Goal: Use online tool/utility: Use online tool/utility

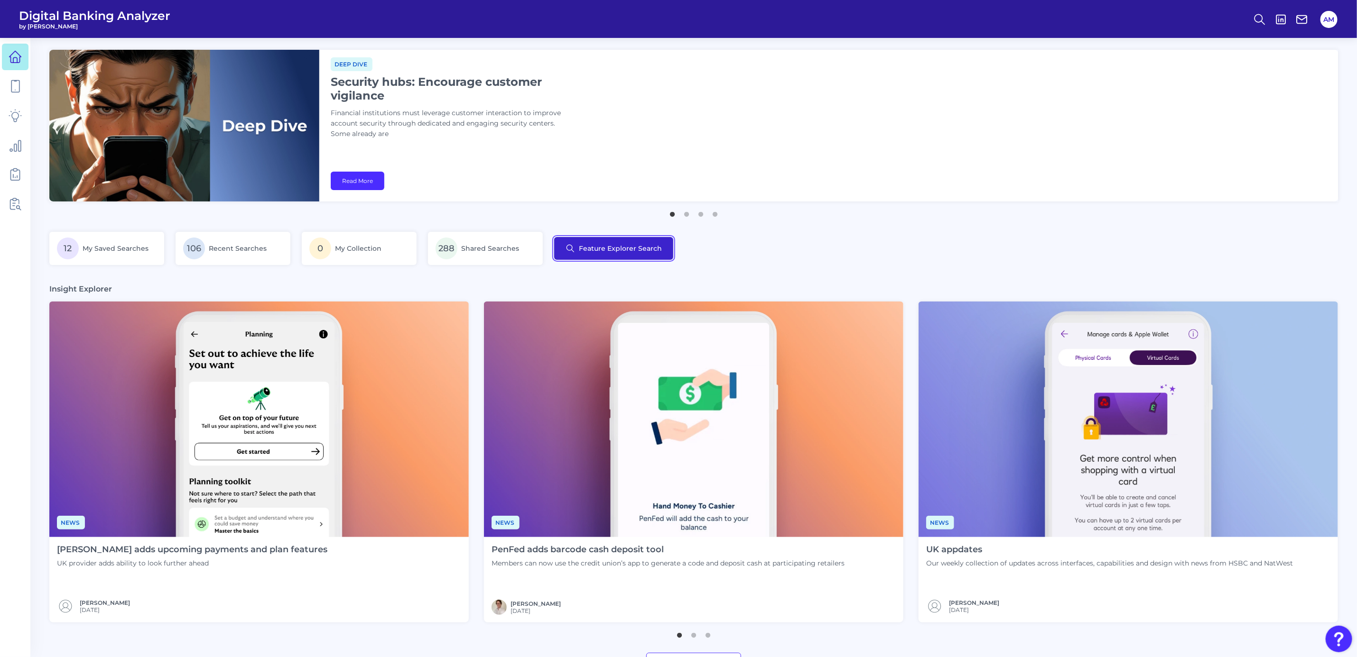
click at [595, 252] on button "Feature Explorer Search" at bounding box center [613, 248] width 119 height 23
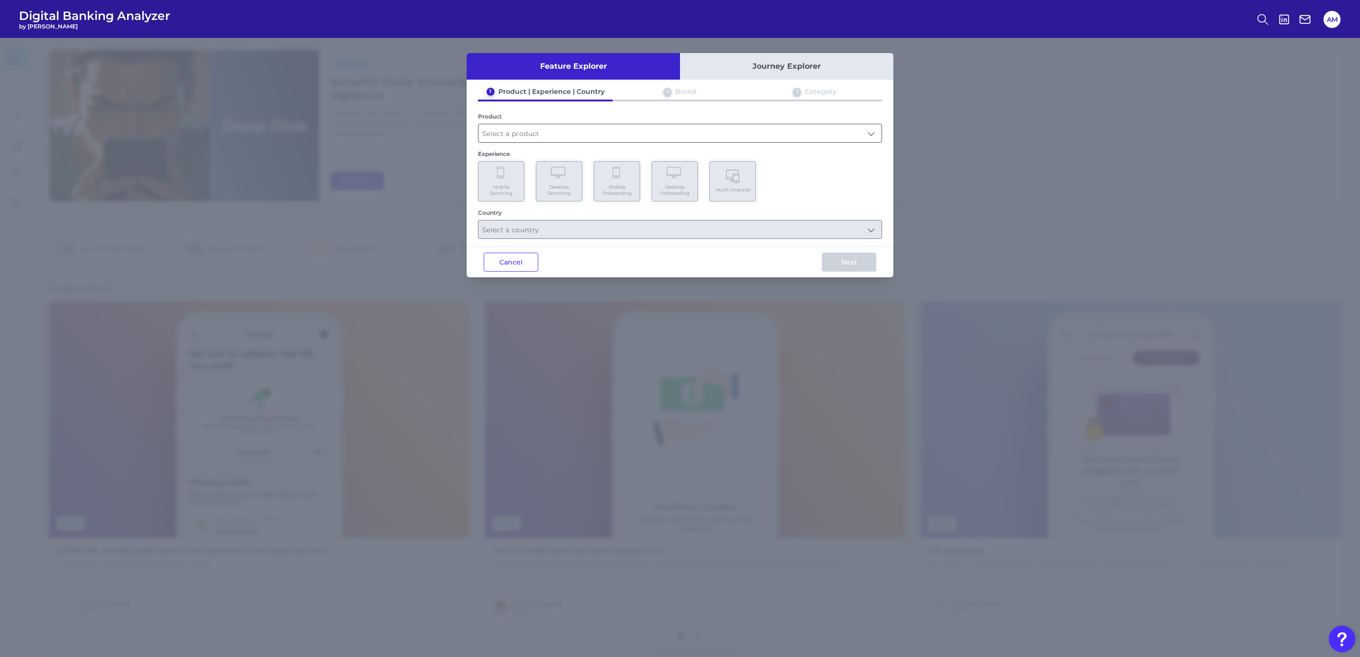
click at [629, 128] on input "text" at bounding box center [680, 133] width 403 height 18
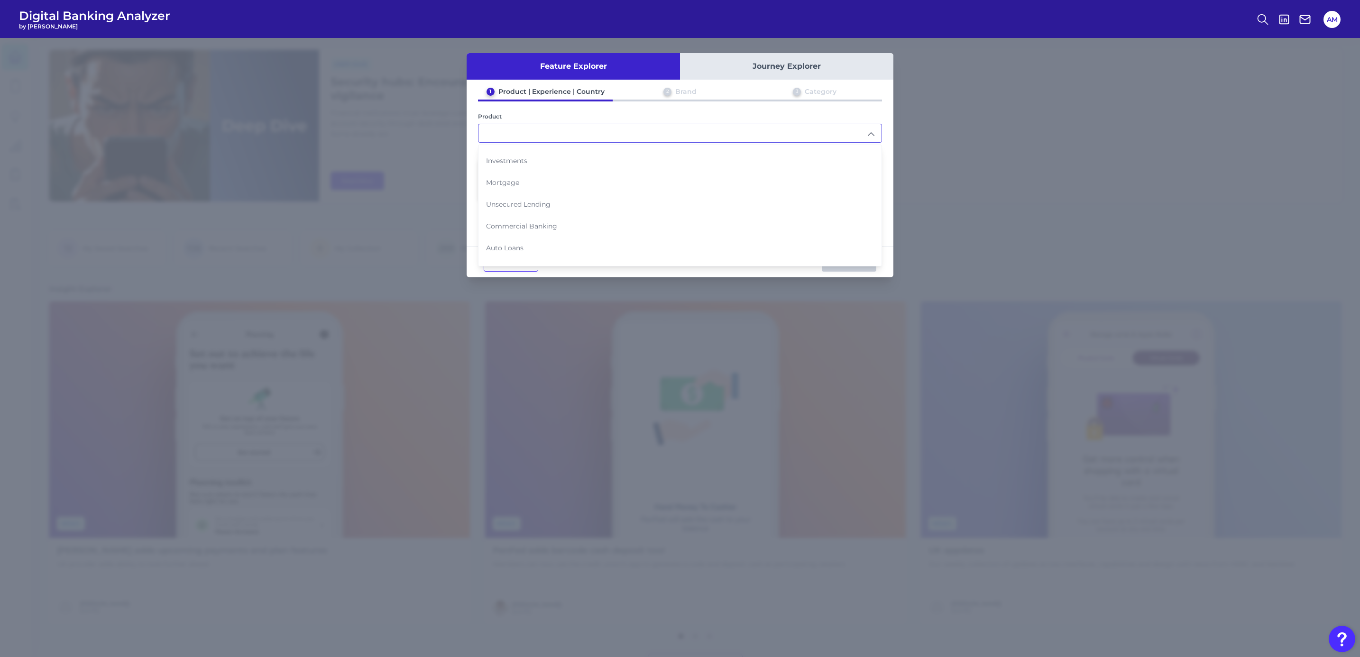
scroll to position [90, 0]
click at [550, 259] on li "Business and Commercial Cards" at bounding box center [680, 262] width 403 height 22
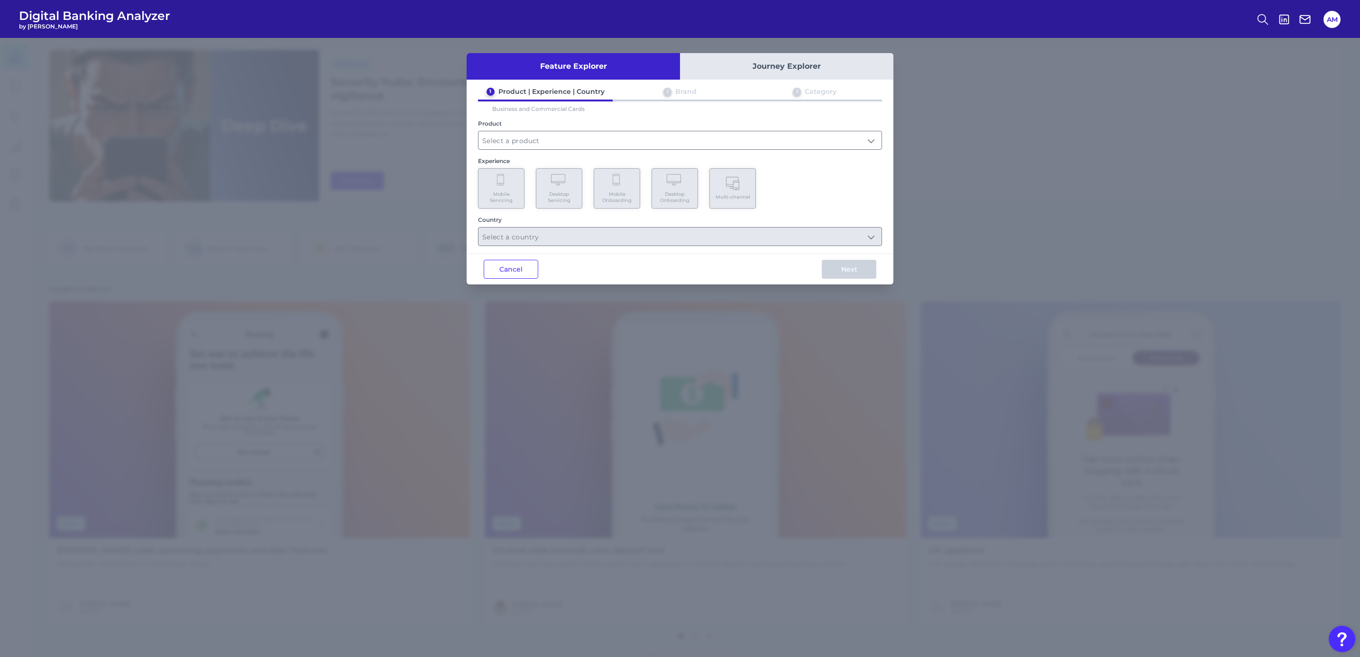
type input "Business and Commercial Cards"
click at [604, 191] on span "Mobile Onboarding" at bounding box center [617, 197] width 36 height 12
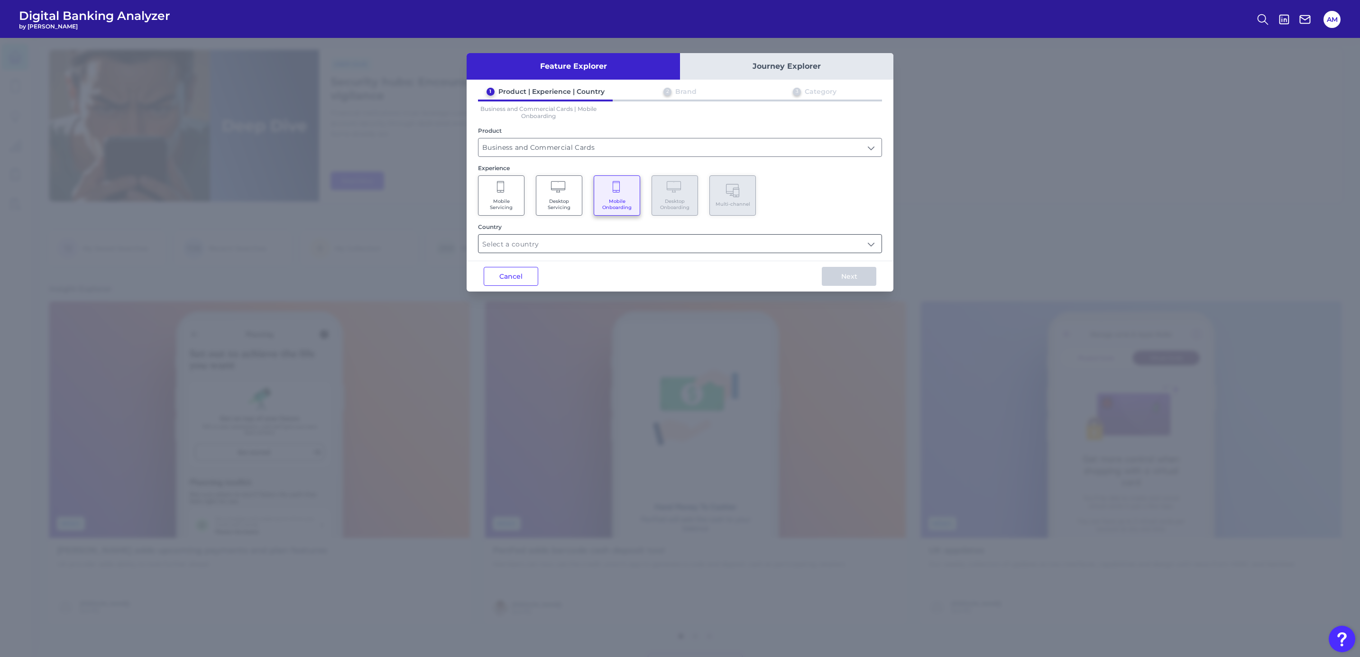
click at [610, 252] on input "text" at bounding box center [680, 244] width 403 height 18
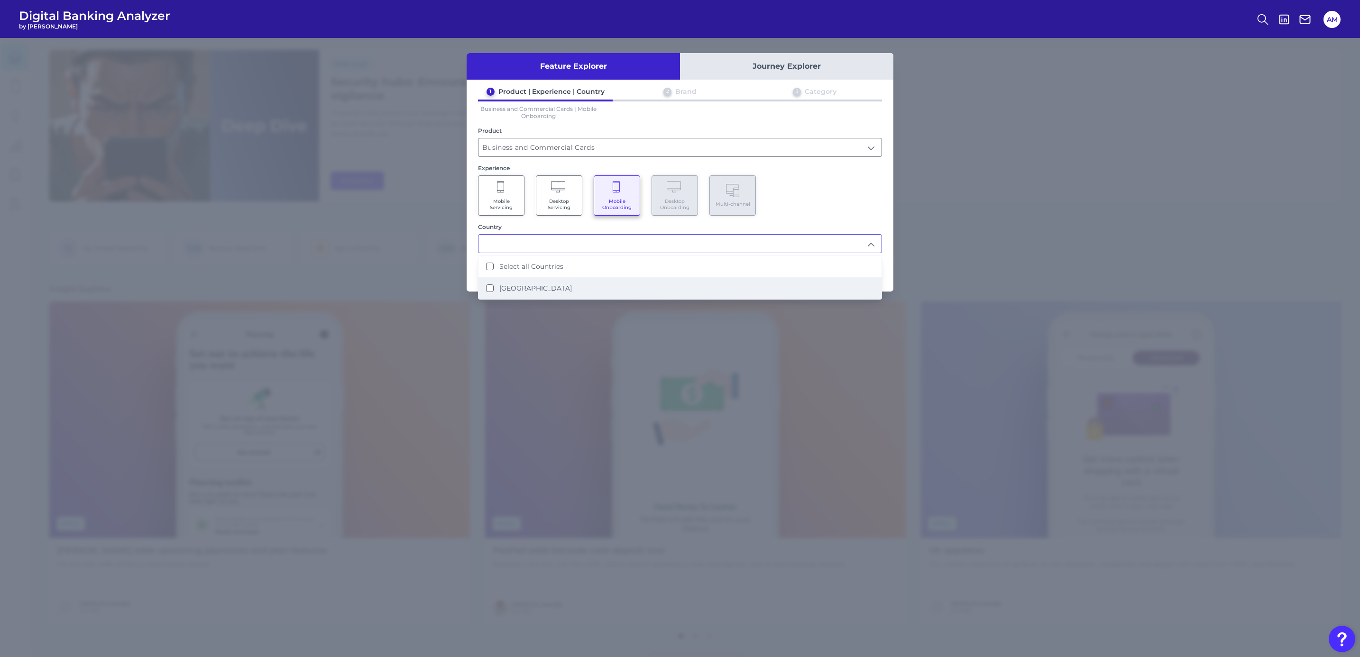
click at [543, 284] on label "[GEOGRAPHIC_DATA]" at bounding box center [535, 288] width 73 height 9
type input "Select all Countries"
click at [869, 194] on div "Mobile Servicing Desktop Servicing Mobile Onboarding Desktop Onboarding Multi-c…" at bounding box center [680, 196] width 404 height 40
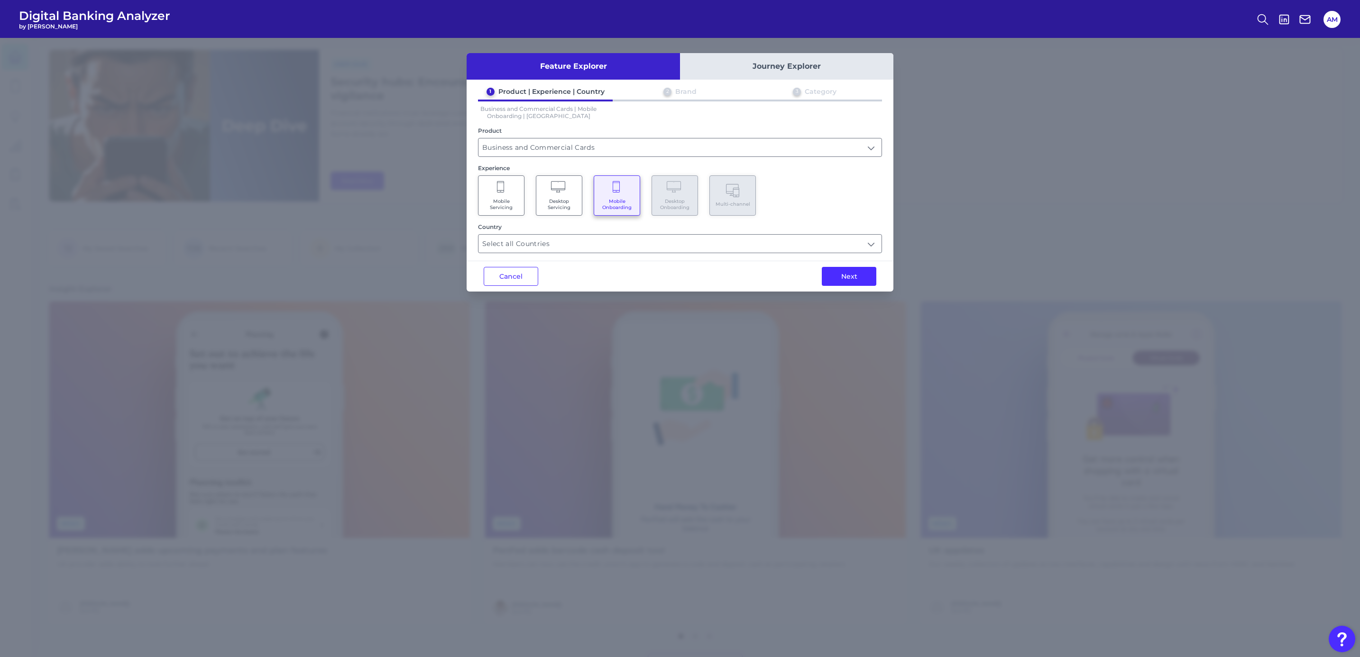
click at [840, 280] on button "Next" at bounding box center [849, 276] width 55 height 19
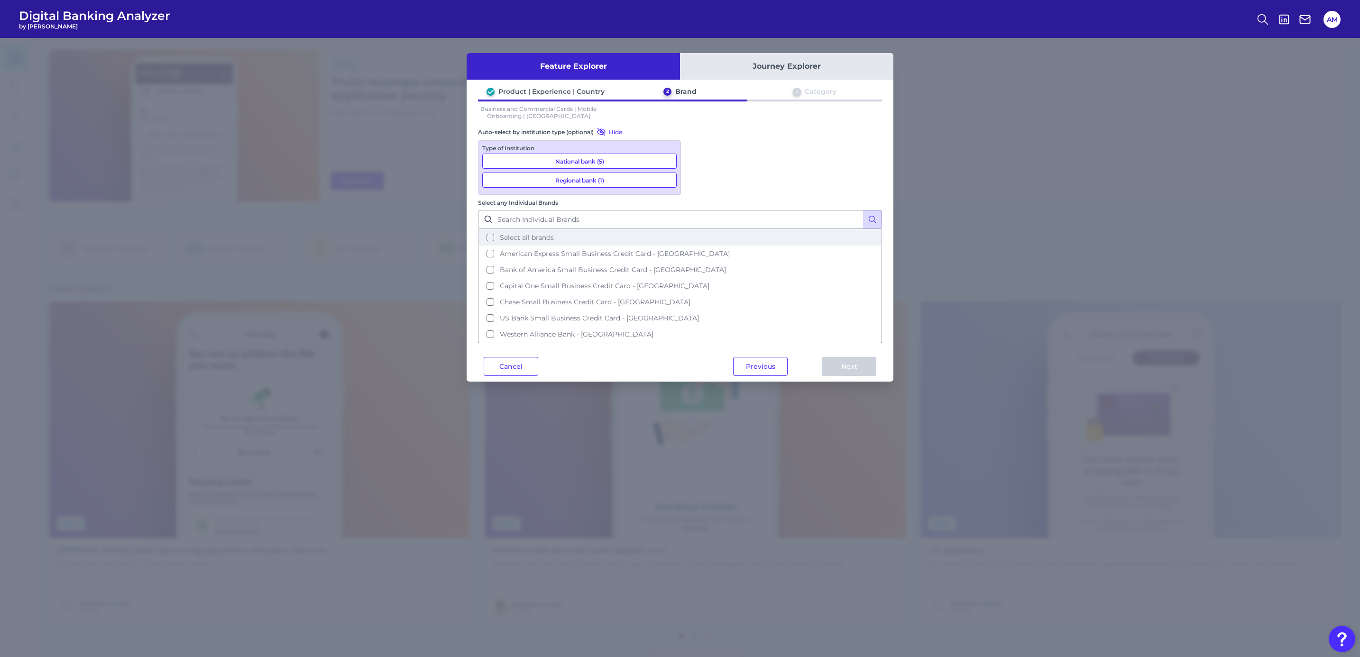
click at [554, 233] on span "Select all brands" at bounding box center [527, 237] width 54 height 9
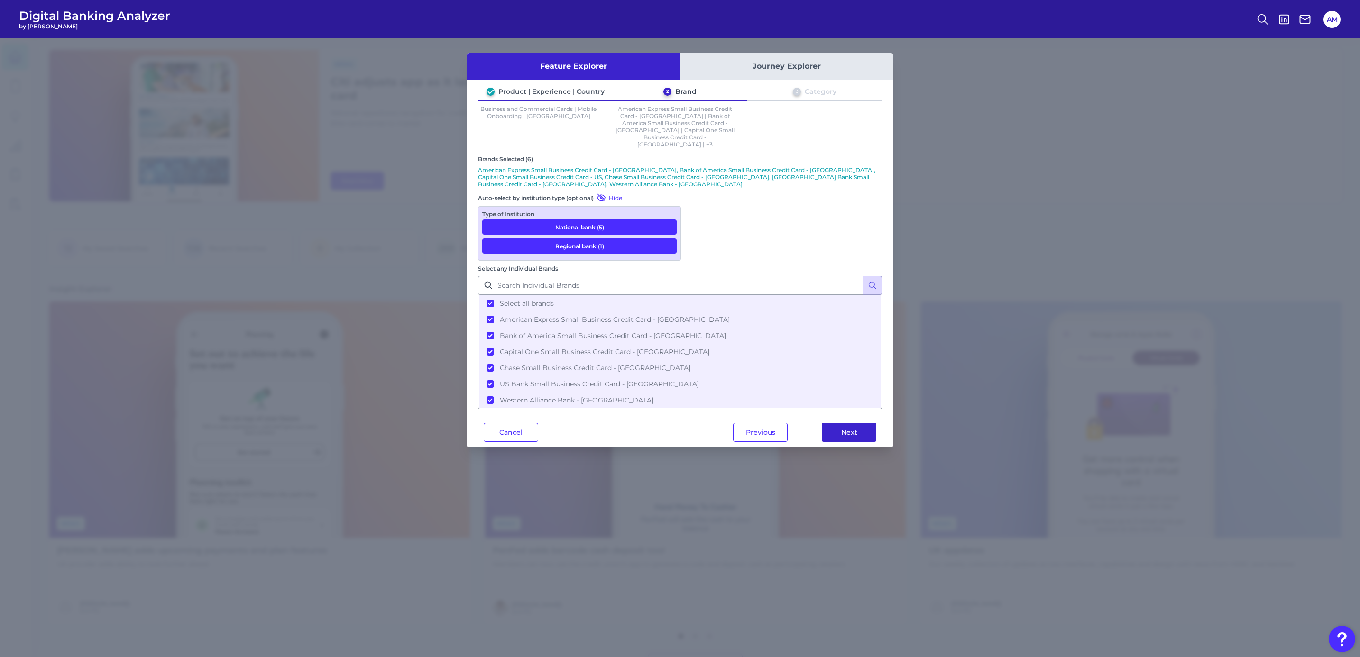
click at [840, 423] on button "Next" at bounding box center [849, 432] width 55 height 19
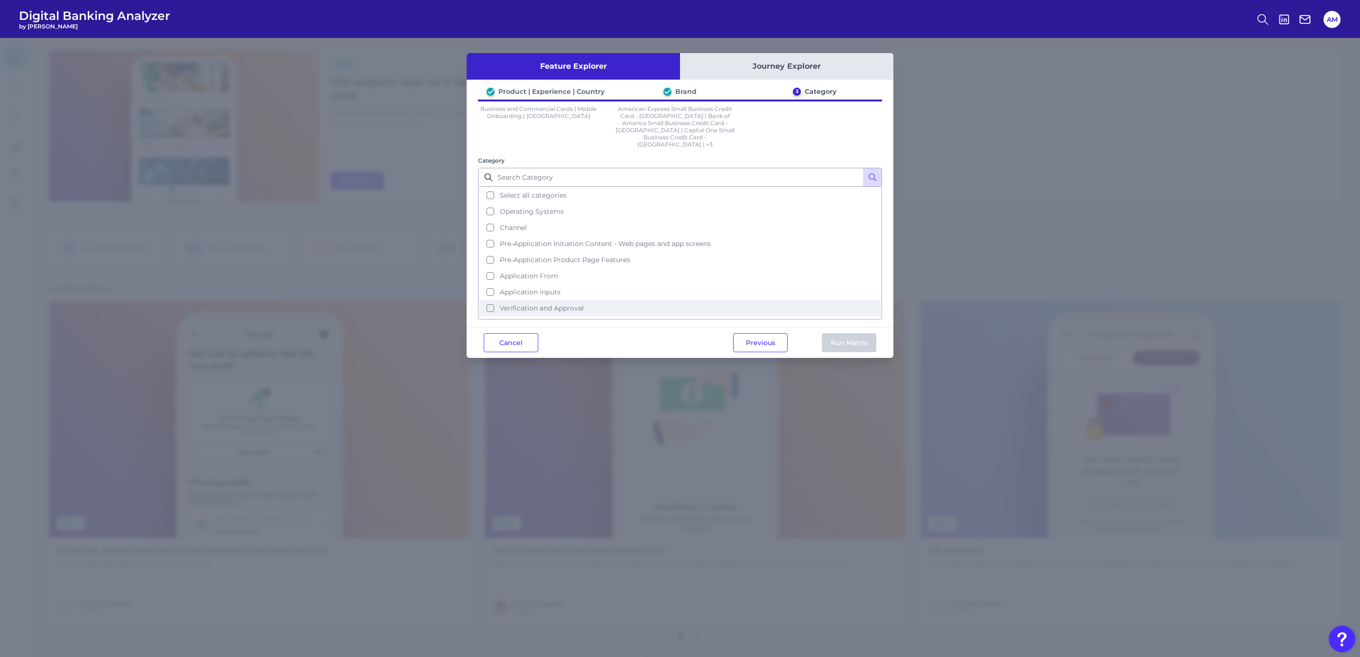
drag, startPoint x: 503, startPoint y: 179, endPoint x: 756, endPoint y: 283, distance: 273.8
click at [504, 191] on span "Select all categories" at bounding box center [533, 195] width 67 height 9
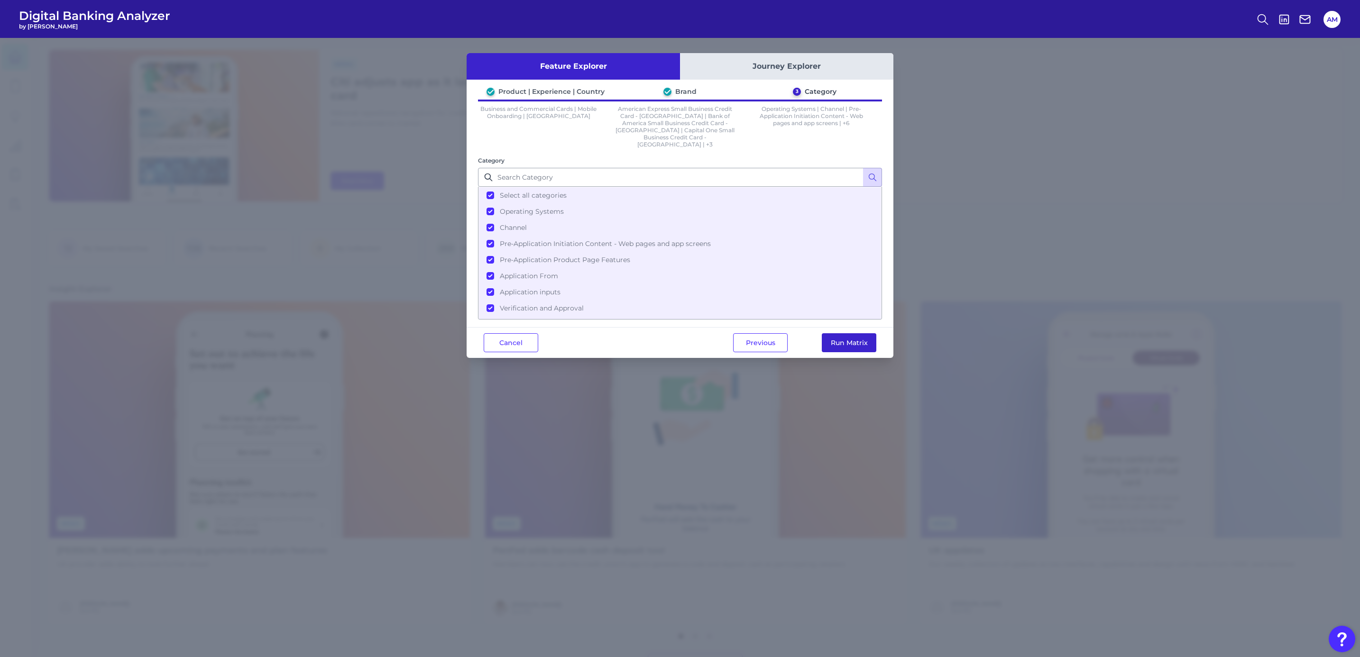
click at [863, 333] on button "Run Matrix" at bounding box center [849, 342] width 55 height 19
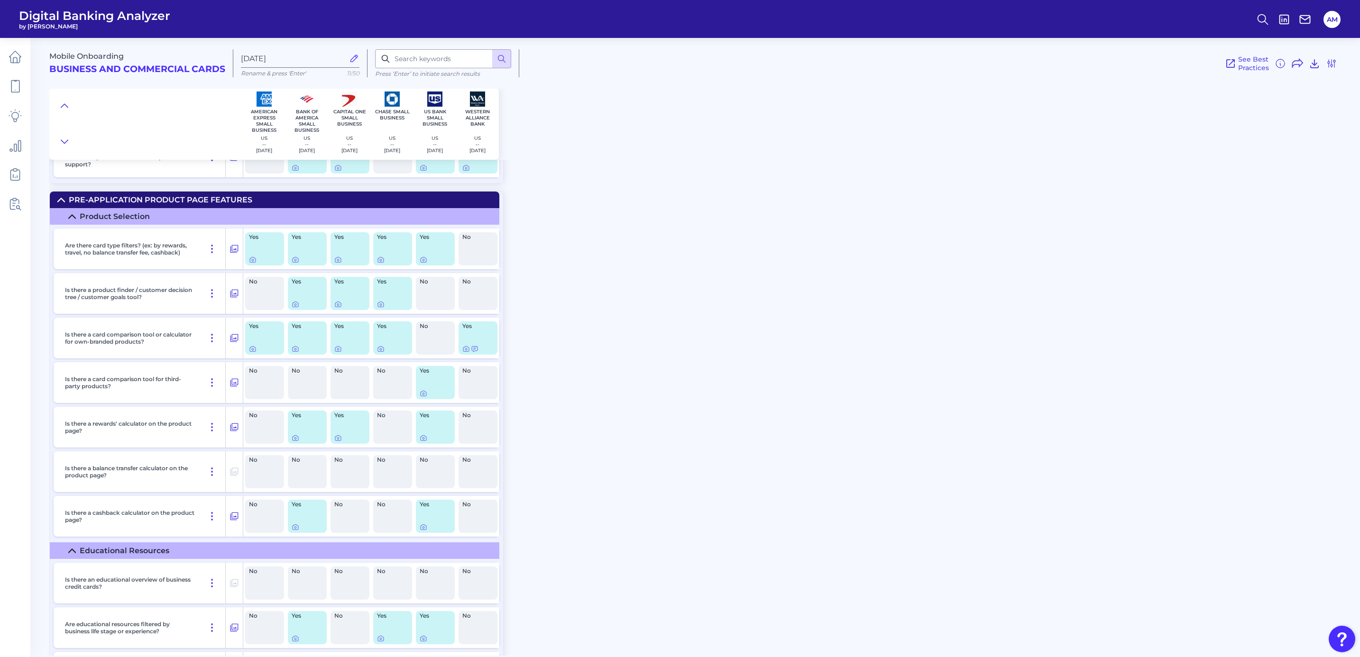
scroll to position [640, 0]
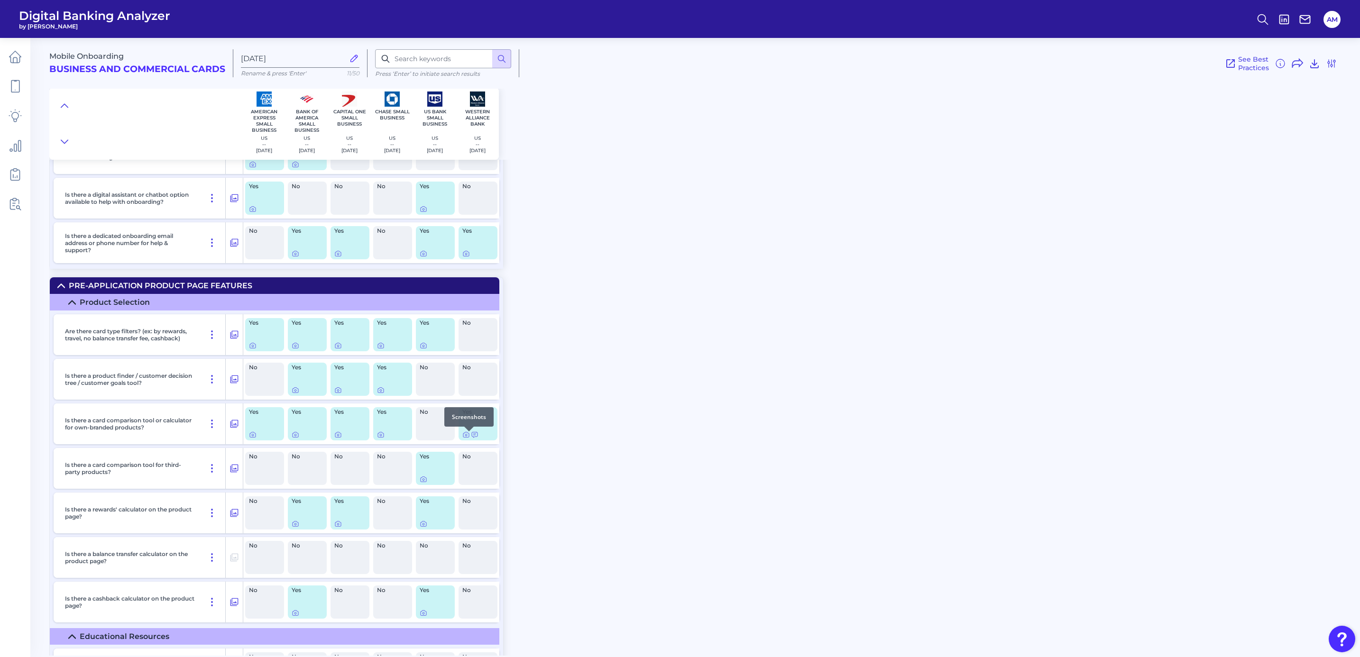
click at [465, 435] on div at bounding box center [468, 431] width 9 height 9
click at [464, 438] on icon at bounding box center [466, 435] width 8 height 8
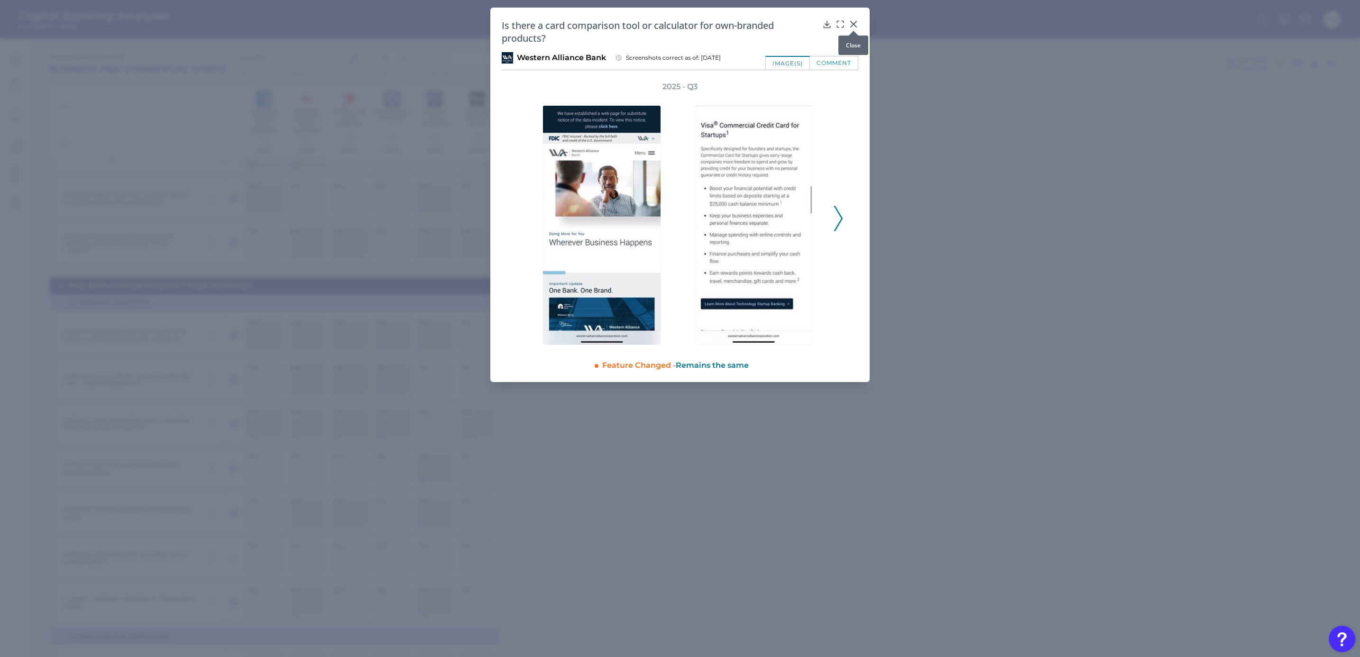
click at [854, 25] on icon at bounding box center [854, 24] width 6 height 6
